Goal: Task Accomplishment & Management: Complete application form

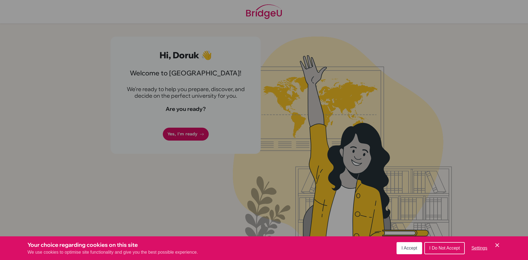
click at [179, 133] on div "Cookie Preferences" at bounding box center [264, 130] width 528 height 260
click at [413, 247] on span "I Accept" at bounding box center [410, 248] width 16 height 5
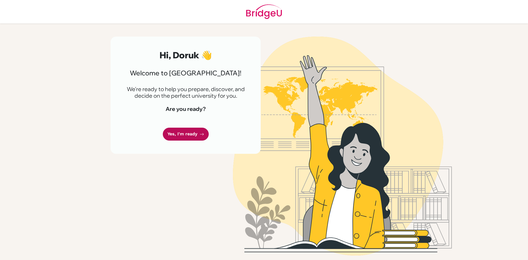
click at [188, 131] on link "Yes, I'm ready" at bounding box center [186, 134] width 46 height 13
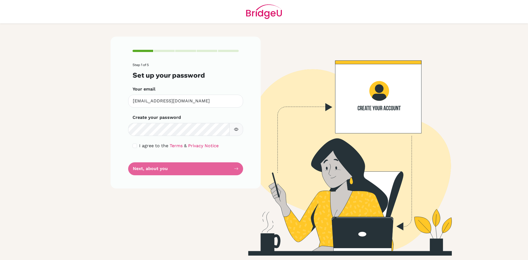
click at [237, 130] on icon "button" at bounding box center [236, 129] width 4 height 4
click at [136, 145] on input "checkbox" at bounding box center [135, 146] width 4 height 4
checkbox input "true"
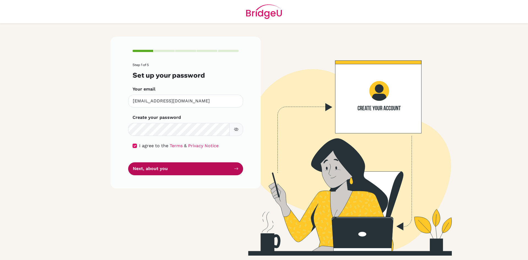
click at [172, 165] on button "Next, about you" at bounding box center [185, 168] width 115 height 13
